Goal: Information Seeking & Learning: Learn about a topic

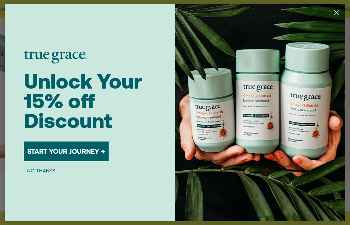
click at [336, 11] on circle "Close dialog" at bounding box center [335, 12] width 11 height 11
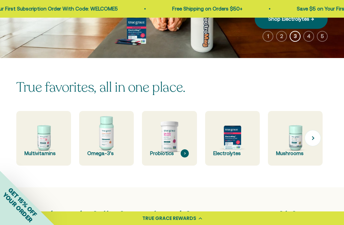
scroll to position [136, 0]
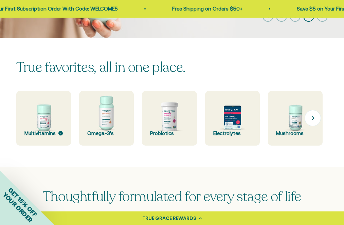
click at [46, 117] on img at bounding box center [44, 118] width 58 height 58
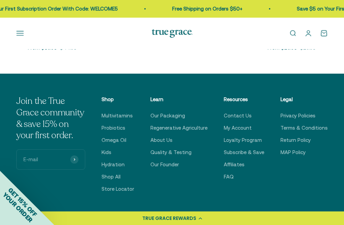
scroll to position [374, 0]
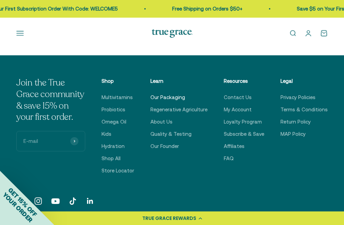
click at [170, 95] on link "Our Packaging" at bounding box center [168, 97] width 35 height 8
